Goal: Information Seeking & Learning: Understand process/instructions

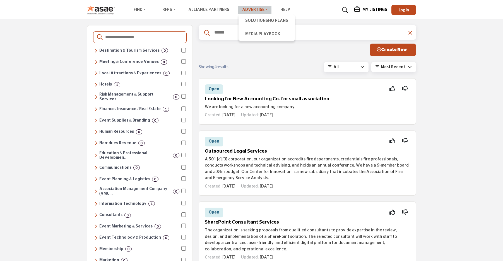
click at [251, 8] on link "Advertise" at bounding box center [254, 10] width 33 height 8
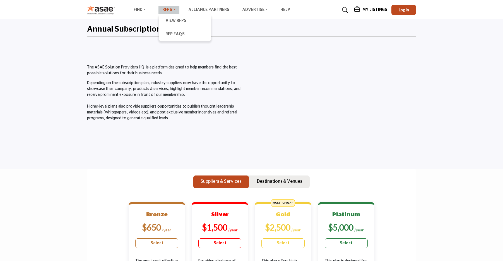
click at [171, 9] on link "RFPs" at bounding box center [168, 10] width 21 height 8
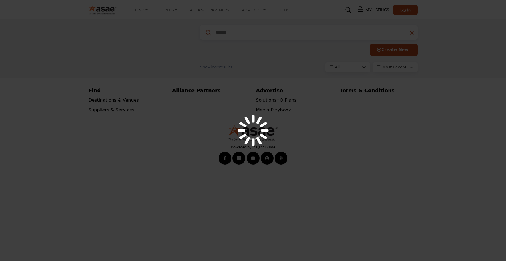
click at [173, 35] on body "Find Destinations & Venues" at bounding box center [253, 86] width 506 height 172
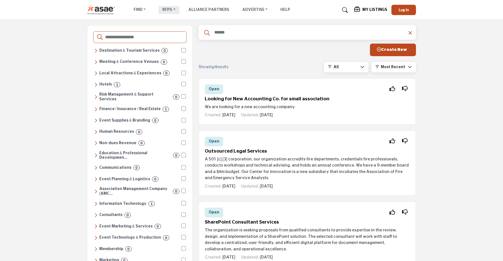
click at [168, 7] on link "RFPs" at bounding box center [168, 10] width 21 height 8
click at [171, 32] on link "RFP FAQs" at bounding box center [185, 34] width 47 height 8
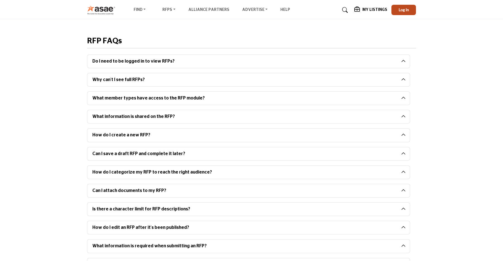
click at [128, 65] on button "Do I need to be logged in to view RFPs?" at bounding box center [244, 61] width 314 height 13
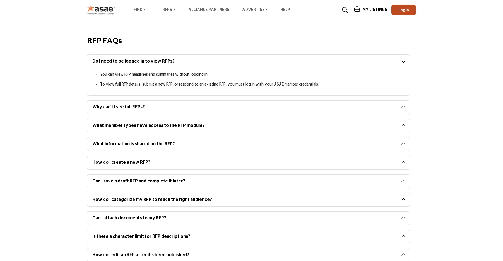
click at [138, 106] on button "Why can’t I see full RFPs?" at bounding box center [244, 106] width 314 height 13
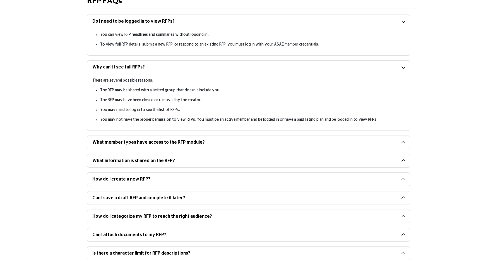
scroll to position [45, 0]
